Goal: Task Accomplishment & Management: Manage account settings

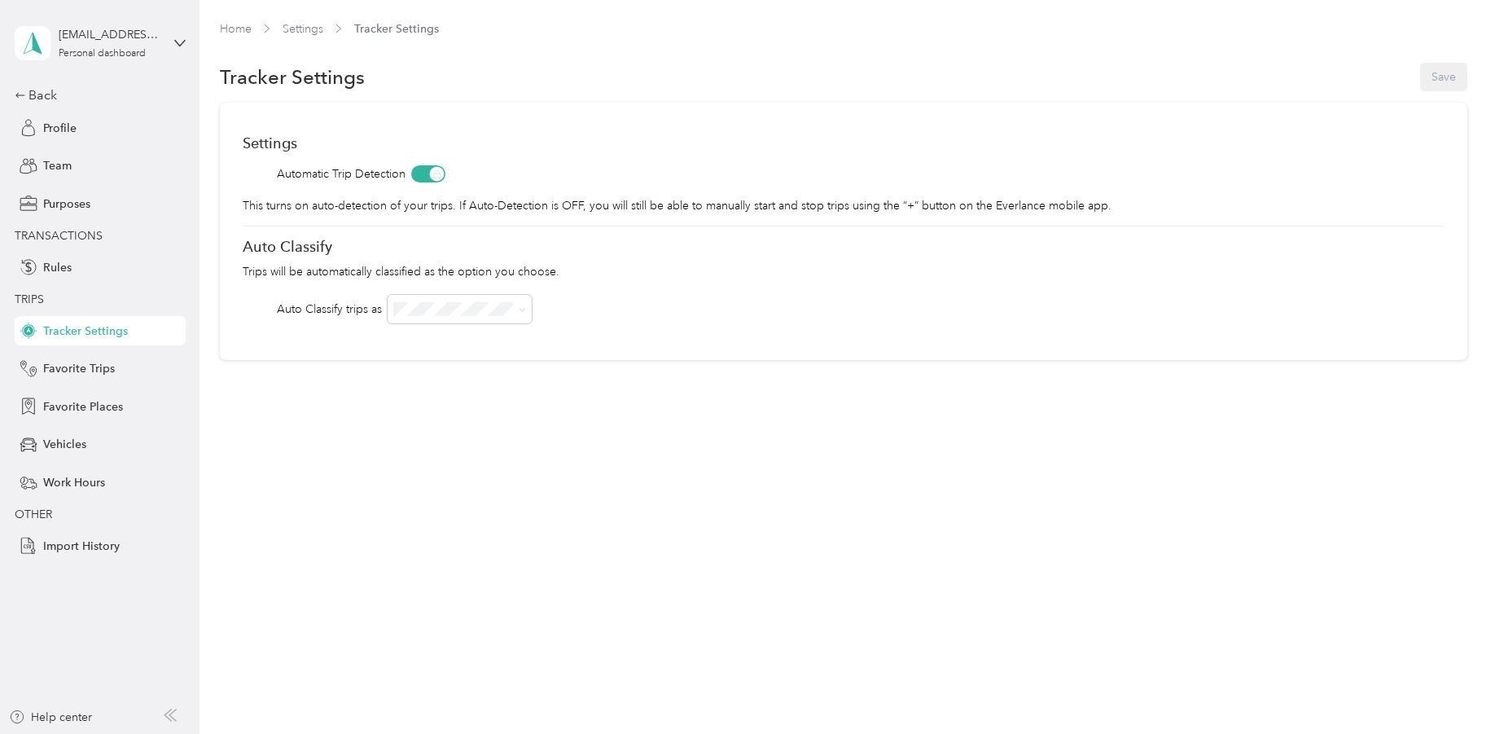
click at [122, 60] on div "[EMAIL_ADDRESS][DOMAIN_NAME] Personal dashboard" at bounding box center [100, 43] width 171 height 57
click at [121, 129] on div "Team dashboard" at bounding box center [186, 134] width 320 height 28
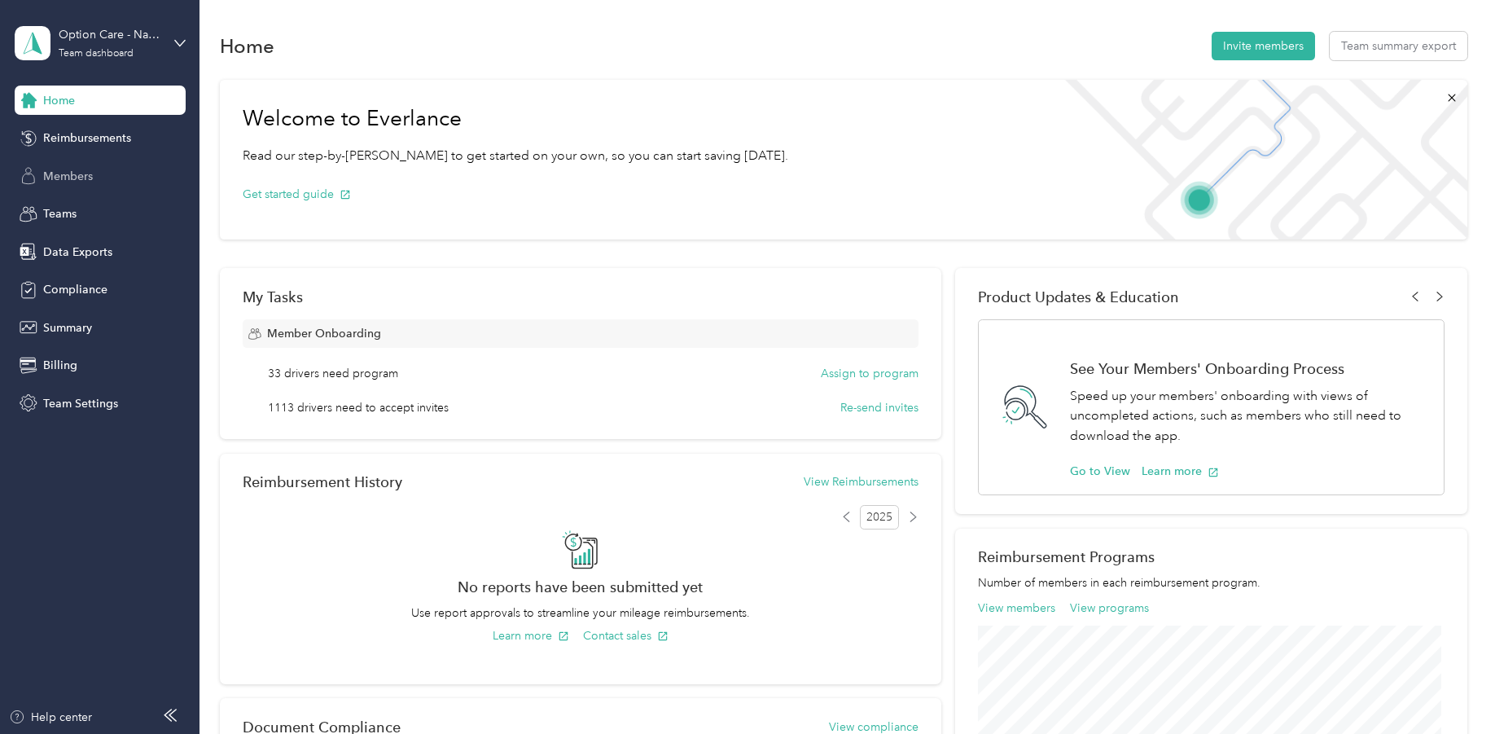
click at [94, 182] on div "Members" at bounding box center [100, 175] width 171 height 29
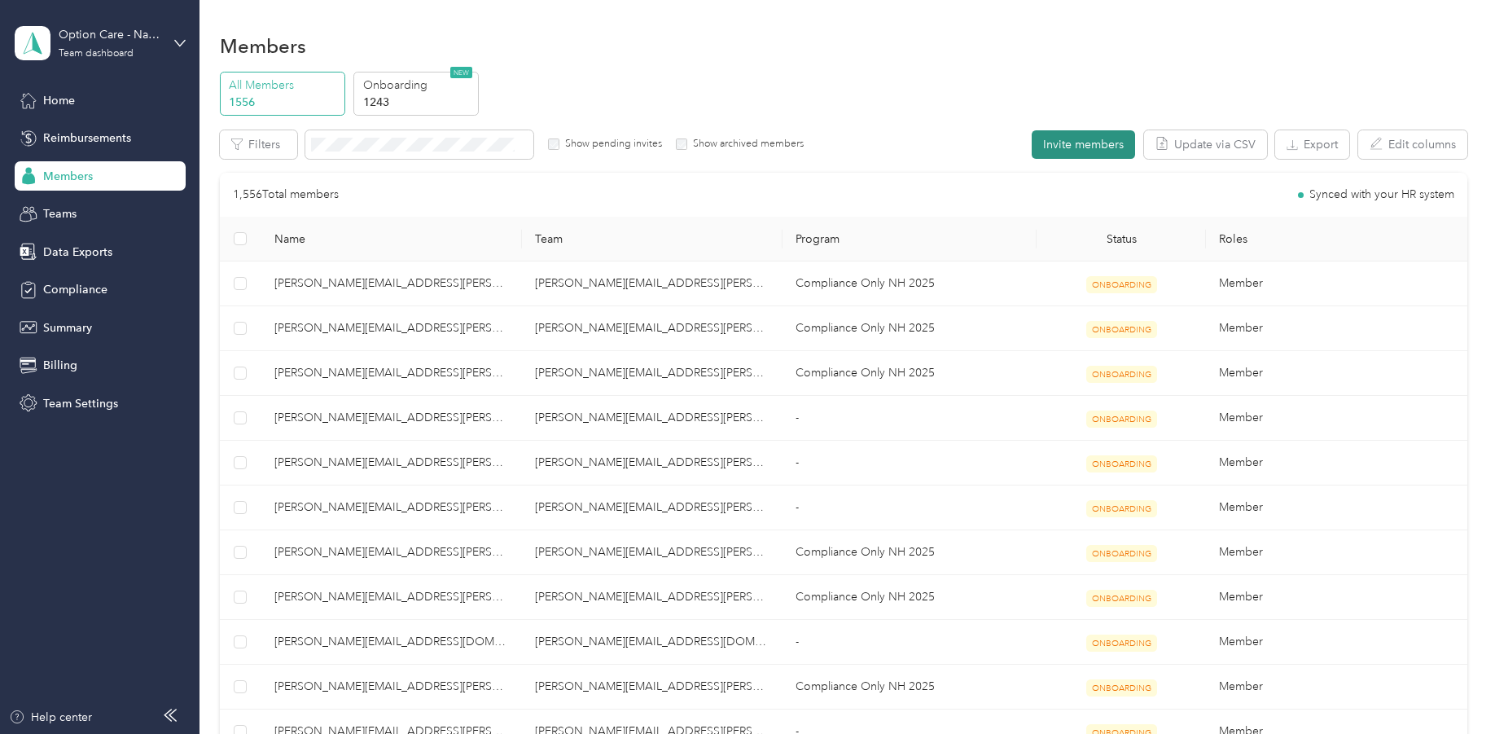
click at [1089, 146] on button "Invite members" at bounding box center [1083, 144] width 103 height 28
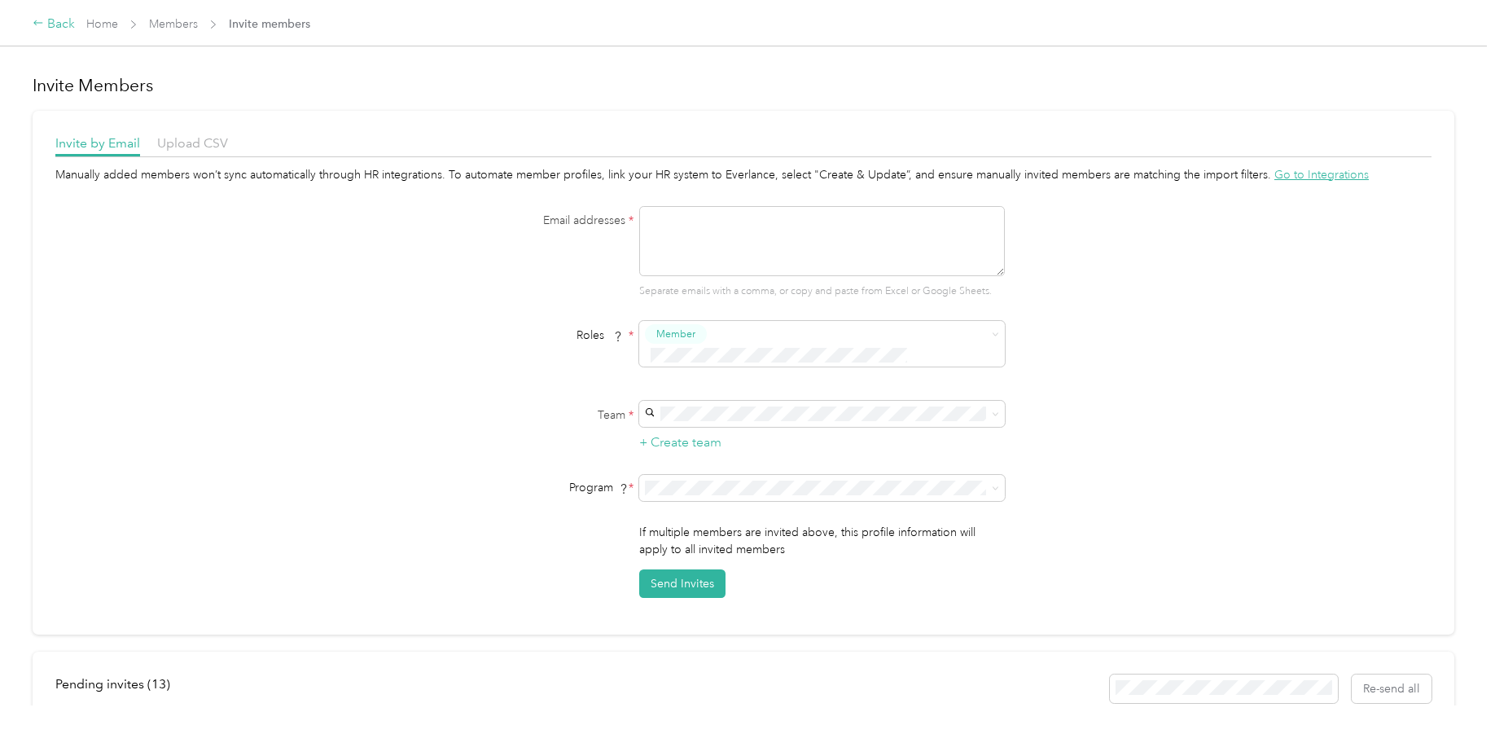
click at [49, 19] on div "Back" at bounding box center [54, 25] width 42 height 20
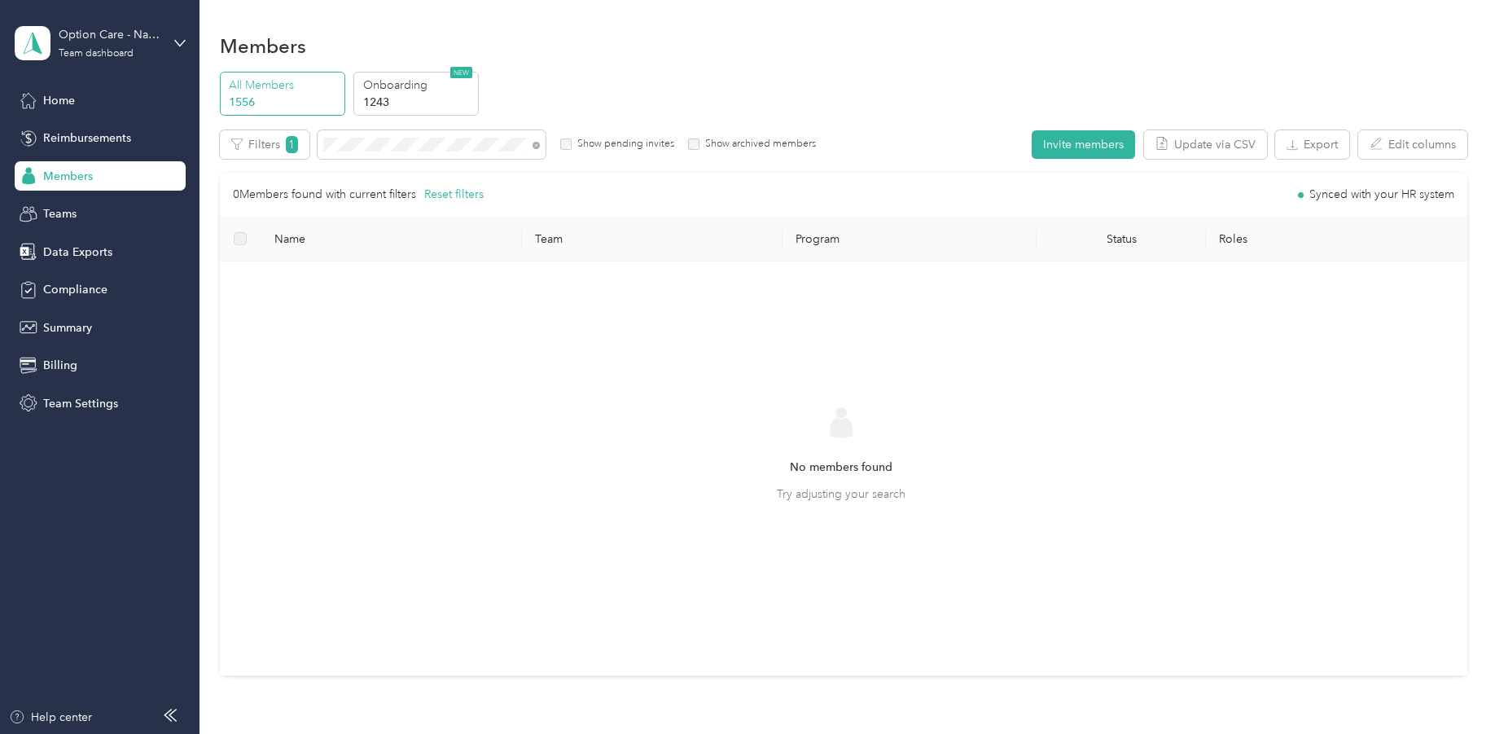
drag, startPoint x: 458, startPoint y: 364, endPoint x: 453, endPoint y: 175, distance: 189.0
click at [458, 360] on div "No members found Try adjusting your search" at bounding box center [841, 468] width 1217 height 388
click at [389, 72] on div "Onboarding 1243 NEW" at bounding box center [415, 94] width 125 height 45
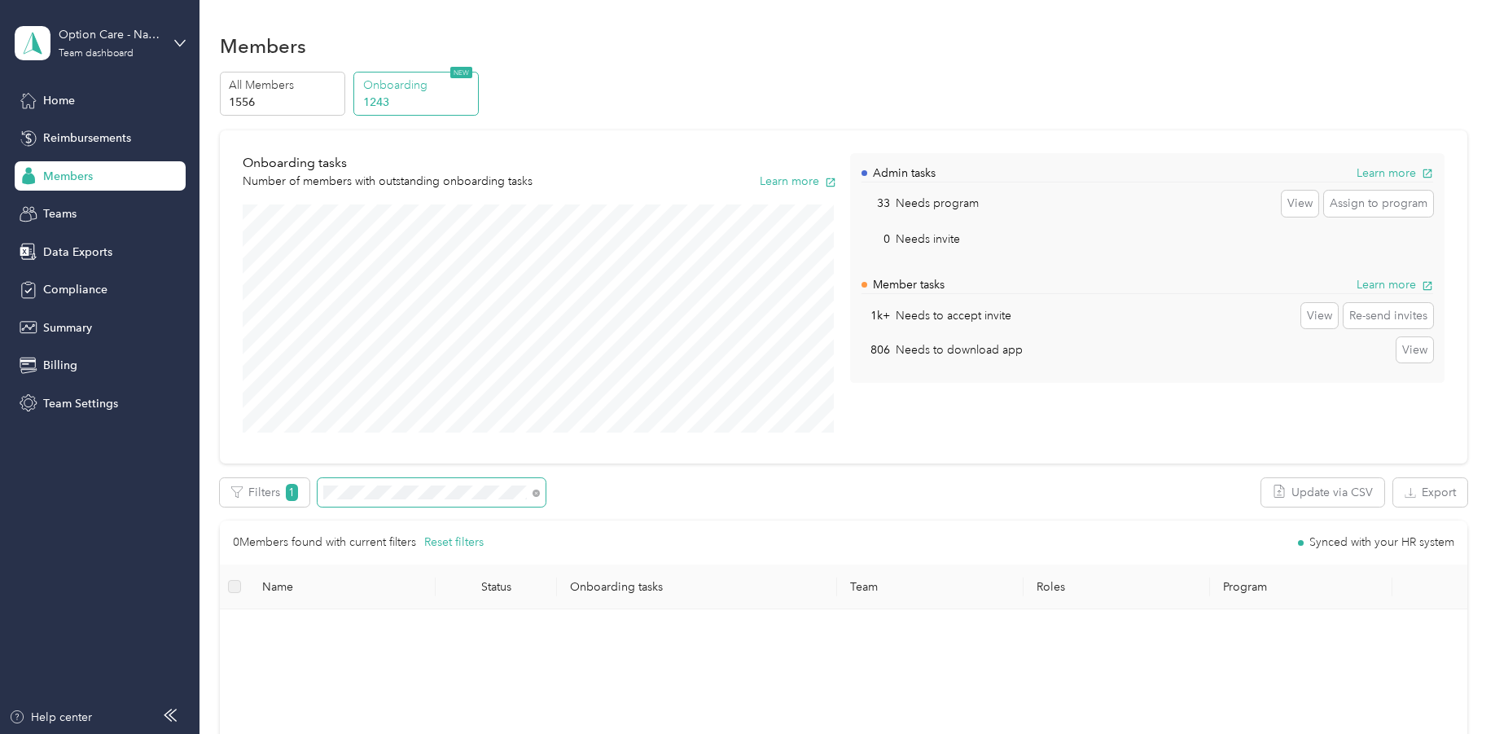
click at [418, 501] on span at bounding box center [432, 492] width 228 height 28
click at [532, 493] on span at bounding box center [533, 492] width 13 height 17
click at [535, 493] on icon at bounding box center [535, 492] width 7 height 7
click at [289, 94] on p "1556" at bounding box center [284, 102] width 111 height 17
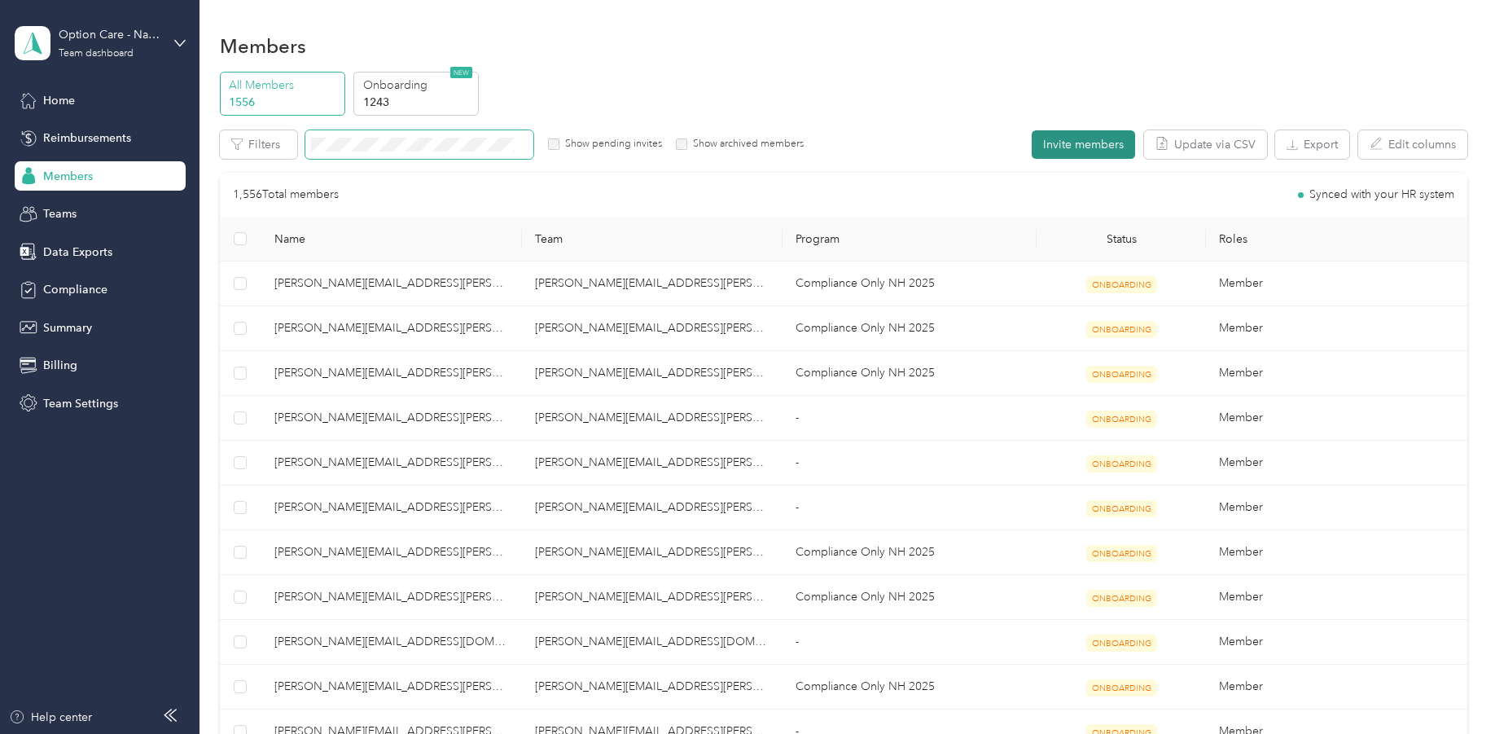
click at [1091, 147] on button "Invite members" at bounding box center [1083, 144] width 103 height 28
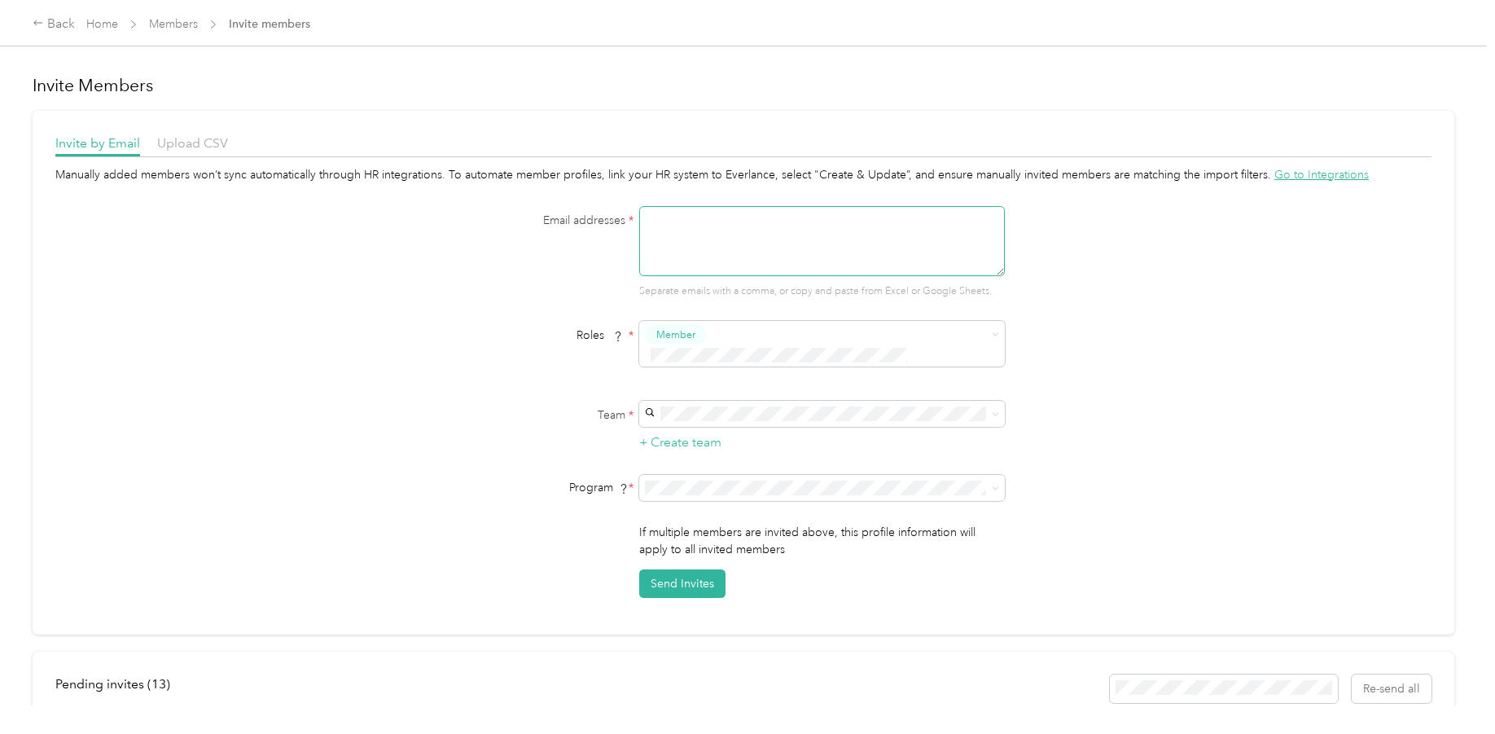
click at [734, 230] on textarea at bounding box center [822, 241] width 366 height 70
paste textarea "[PERSON_NAME]"
type textarea "[PERSON_NAME]"
paste textarea "[DOMAIN_NAME][EMAIL_ADDRESS][DOMAIN_NAME]"
type textarea "[DOMAIN_NAME][EMAIL_ADDRESS][DOMAIN_NAME]"
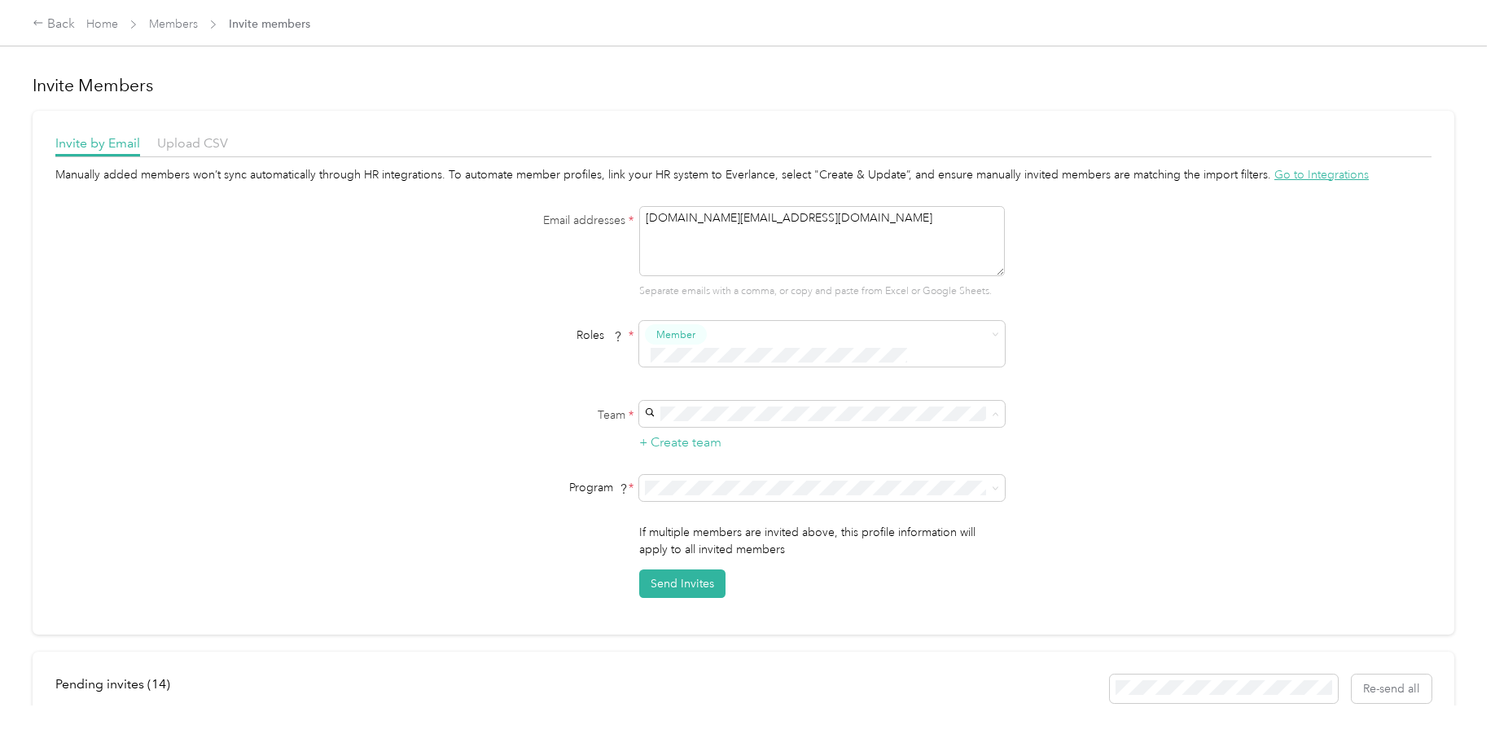
click at [733, 421] on ol "[PERSON_NAME][EMAIL_ADDRESS][PERSON_NAME][DOMAIN_NAME] [PERSON_NAME]" at bounding box center [820, 441] width 366 height 66
click at [677, 480] on span at bounding box center [822, 488] width 366 height 26
click at [680, 475] on span at bounding box center [822, 488] width 366 height 26
click at [687, 546] on span "Compliance Only NH 2025 (CPM)" at bounding box center [734, 553] width 173 height 14
click at [715, 322] on span "Member" at bounding box center [822, 344] width 366 height 46
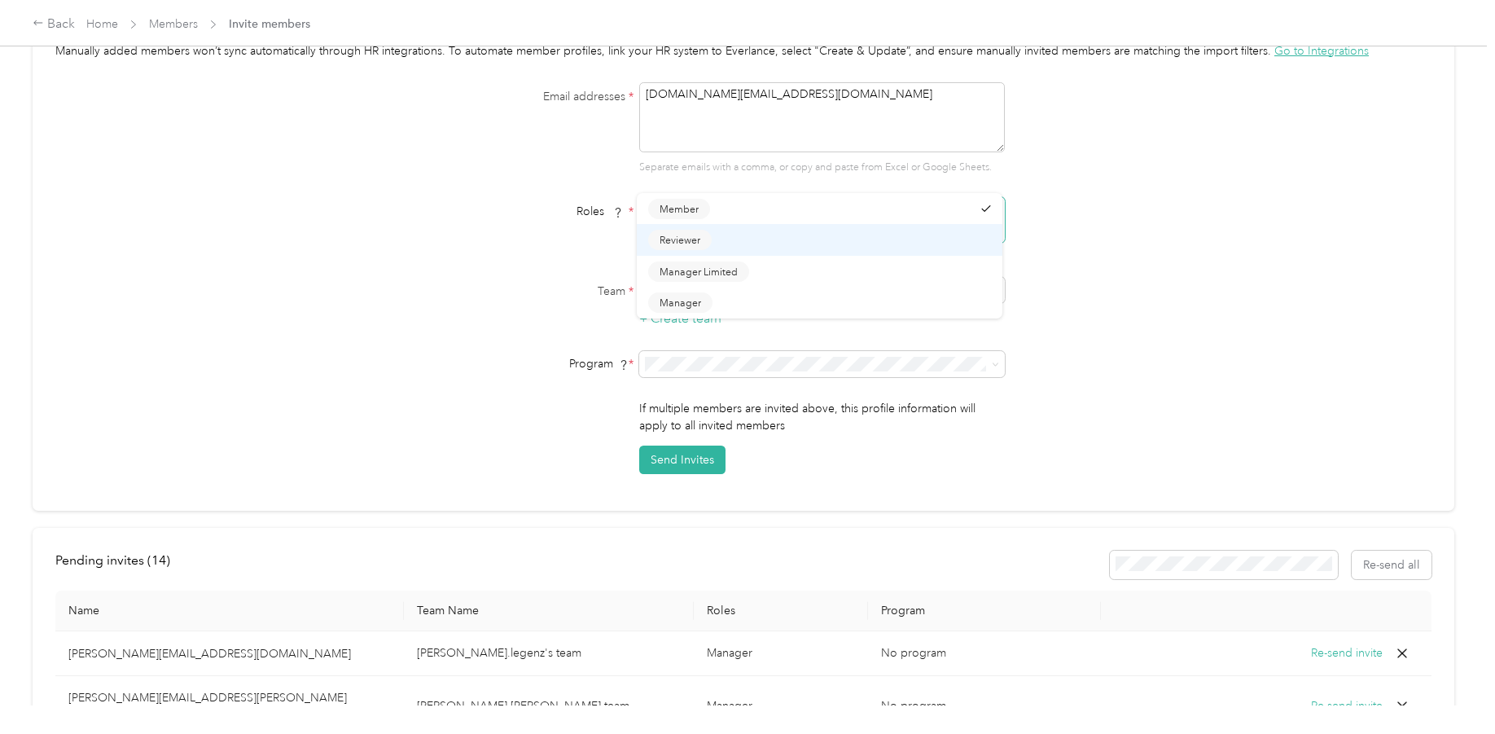
scroll to position [163, 0]
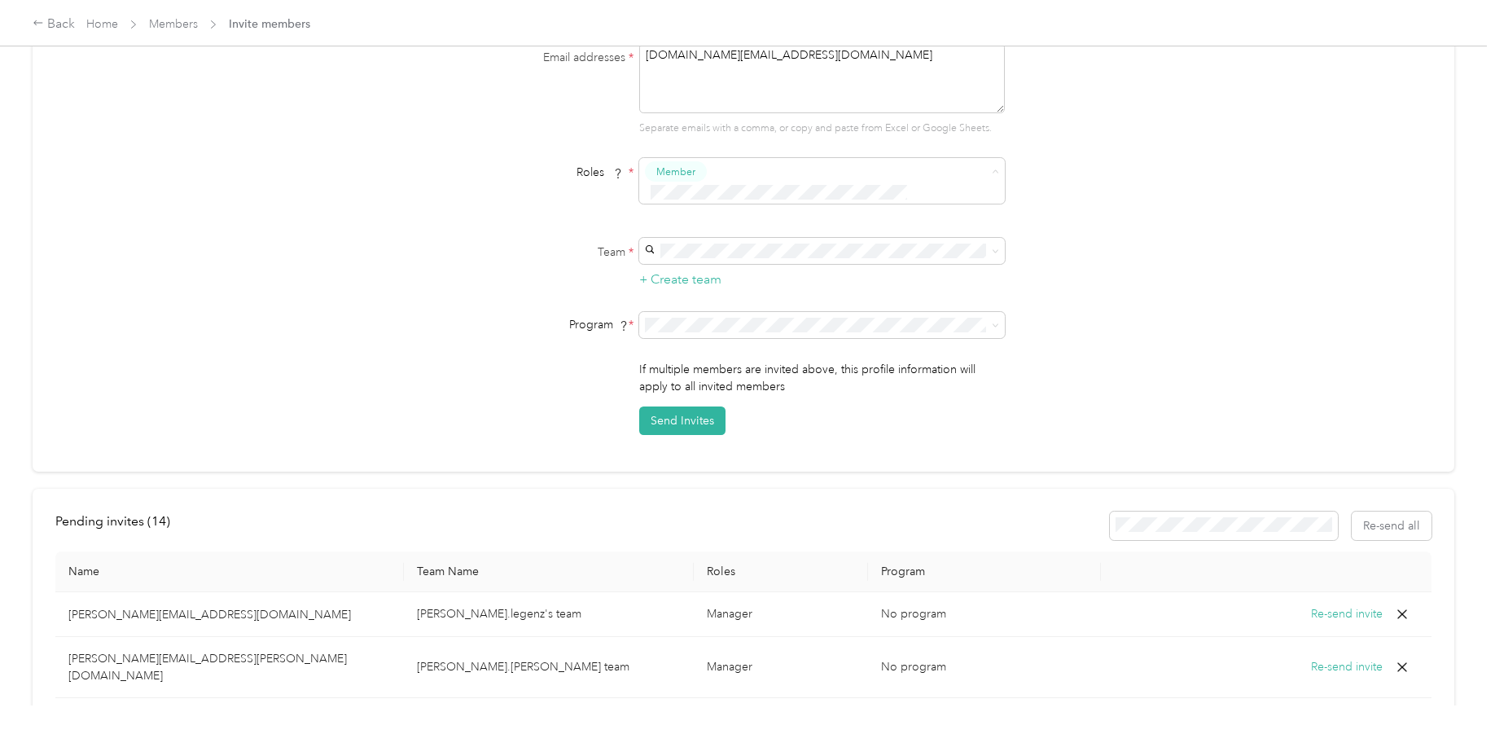
click at [1066, 437] on div "Invite by Email Upload CSV Manually added members won’t sync automatically thro…" at bounding box center [744, 210] width 1422 height 524
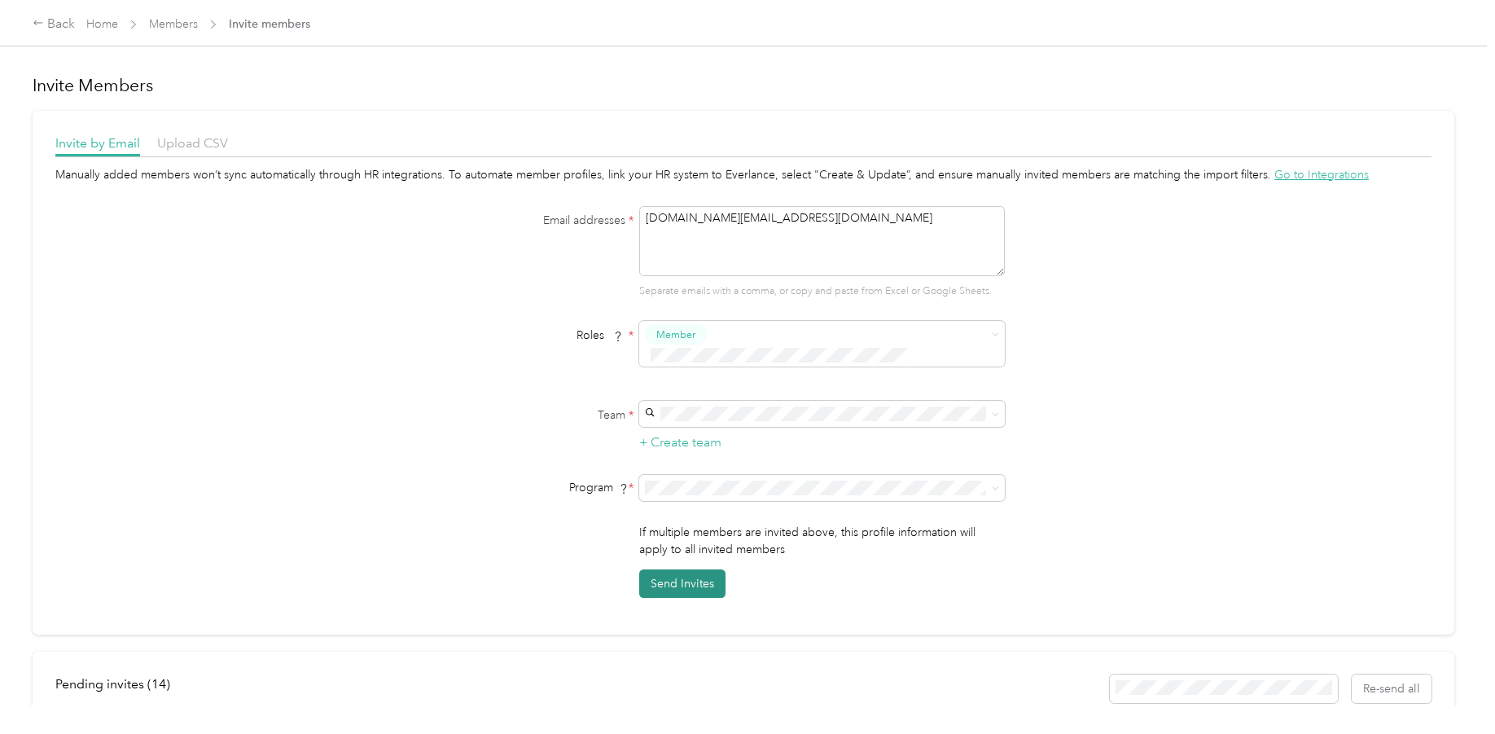
click at [680, 569] on button "Send Invites" at bounding box center [682, 583] width 86 height 28
click at [687, 430] on div "[PERSON_NAME][EMAIL_ADDRESS][PERSON_NAME][DOMAIN_NAME] [PERSON_NAME]" at bounding box center [819, 441] width 343 height 55
click at [681, 569] on button "Send Invites" at bounding box center [682, 583] width 86 height 28
click at [61, 20] on div "Back" at bounding box center [54, 25] width 42 height 20
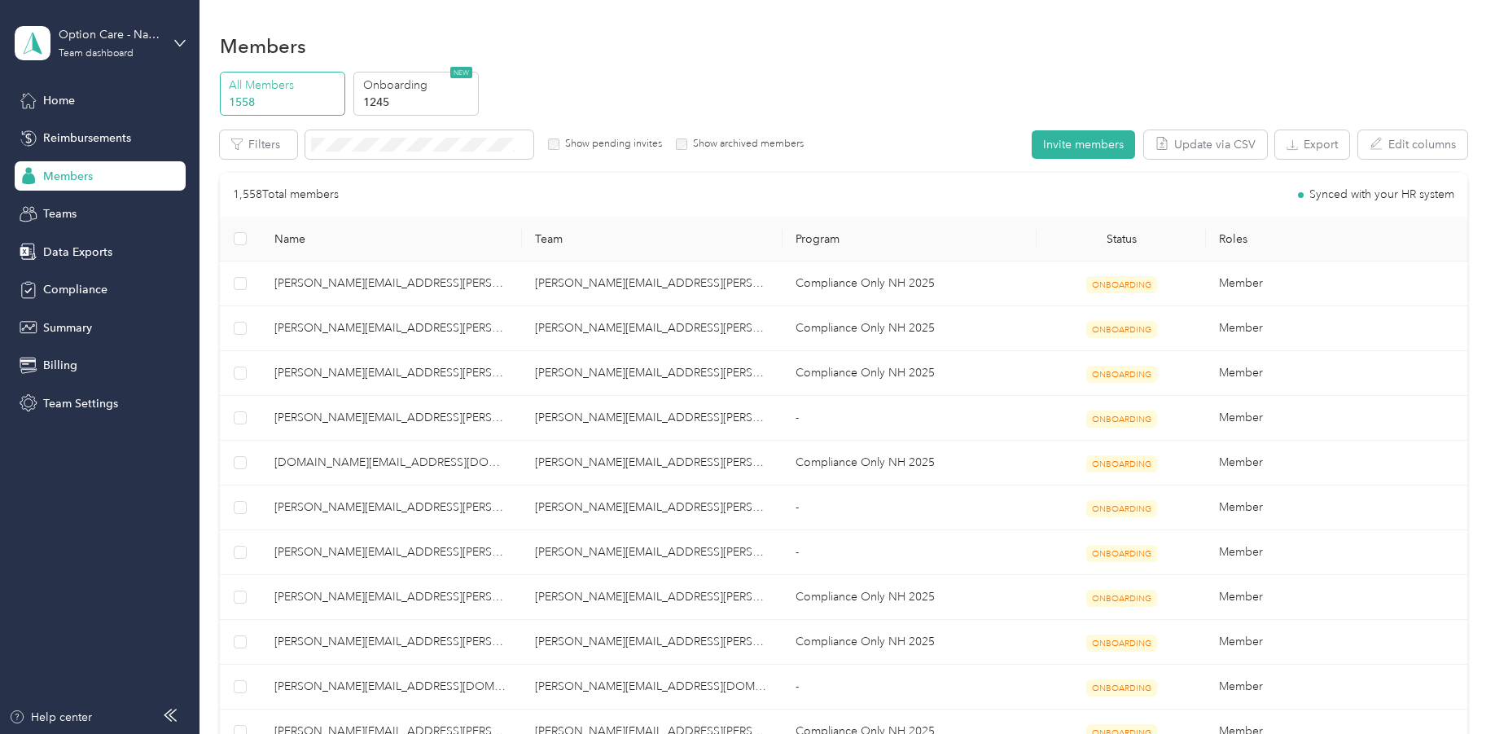
click at [77, 195] on div "Home Reimbursements Members Teams Data Exports Compliance Summary Billing Team …" at bounding box center [100, 251] width 171 height 332
click at [77, 177] on span "Members" at bounding box center [68, 176] width 50 height 17
drag, startPoint x: 93, startPoint y: 134, endPoint x: 92, endPoint y: 151, distance: 17.1
click at [93, 134] on span "Reimbursements" at bounding box center [87, 137] width 88 height 17
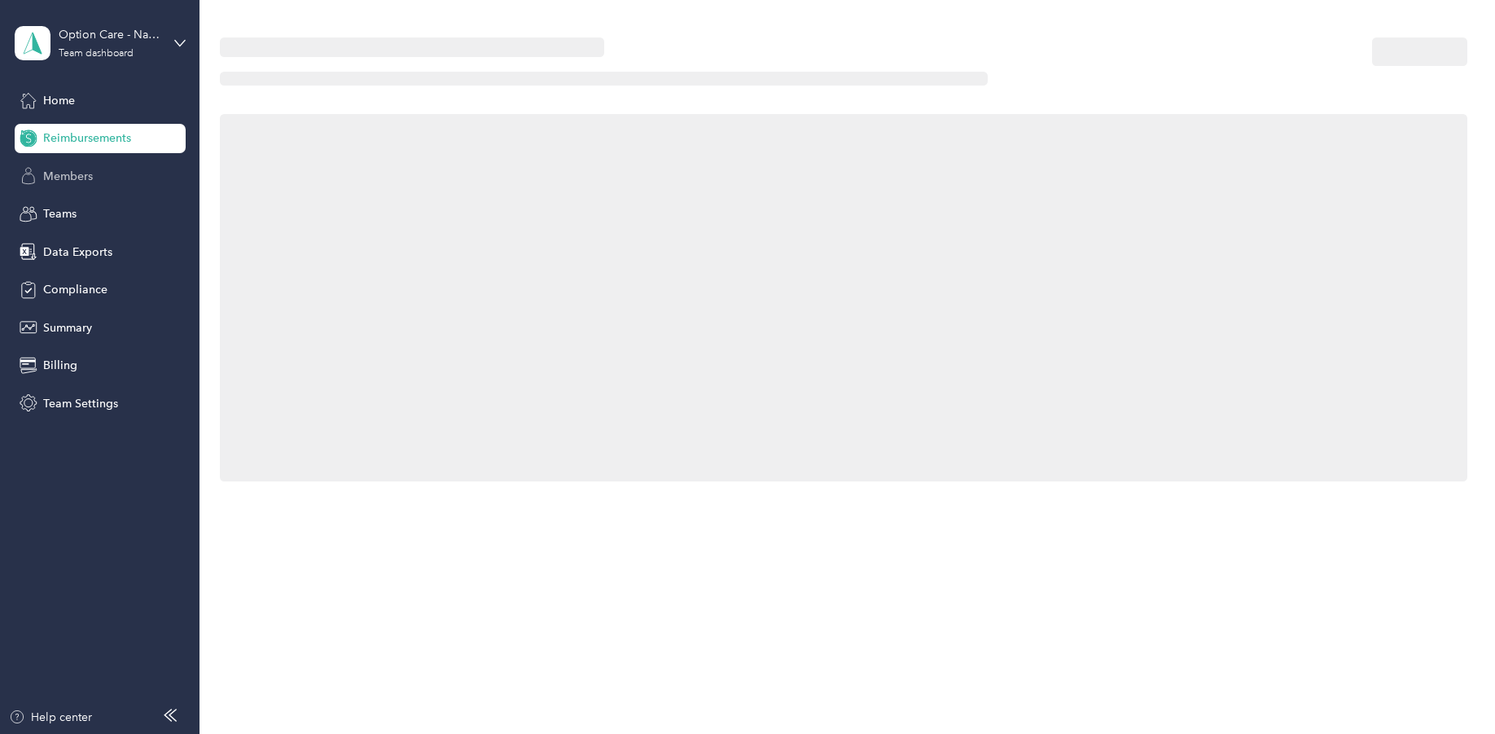
click at [91, 171] on span "Members" at bounding box center [68, 176] width 50 height 17
